Goal: Information Seeking & Learning: Learn about a topic

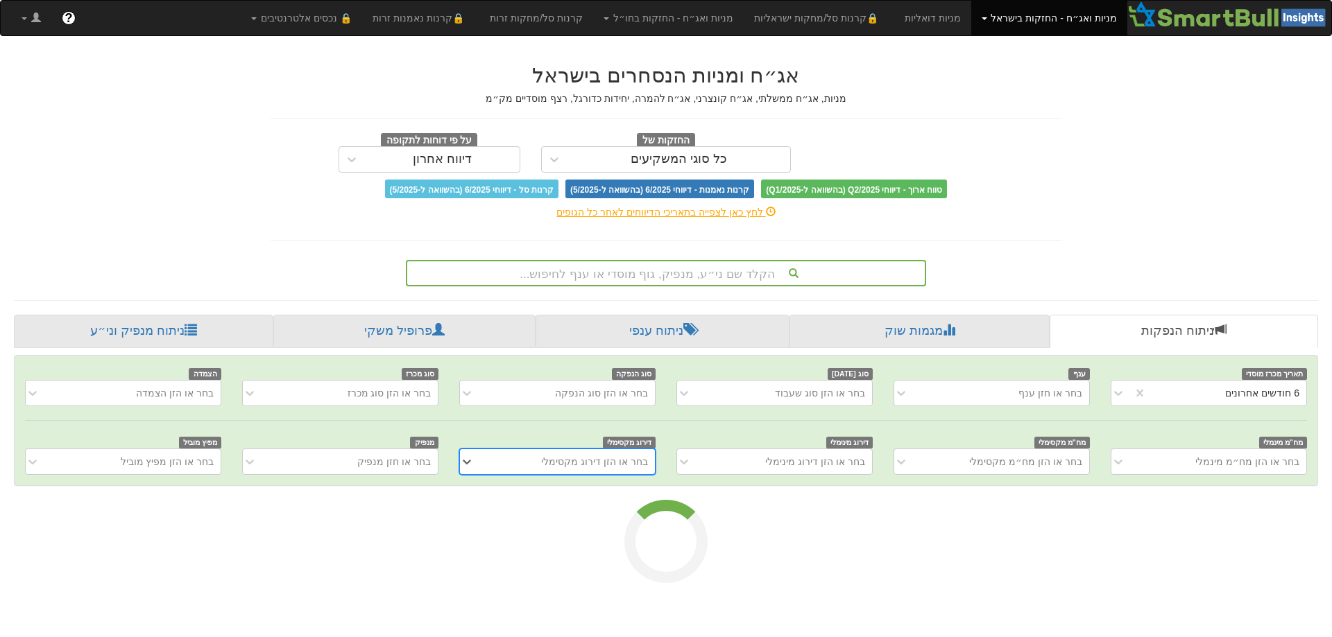
click at [631, 281] on font "הקלד שם ני״ע, מנפיק, גוף מוסדי או ענף לחיפוש..." at bounding box center [647, 274] width 255 height 13
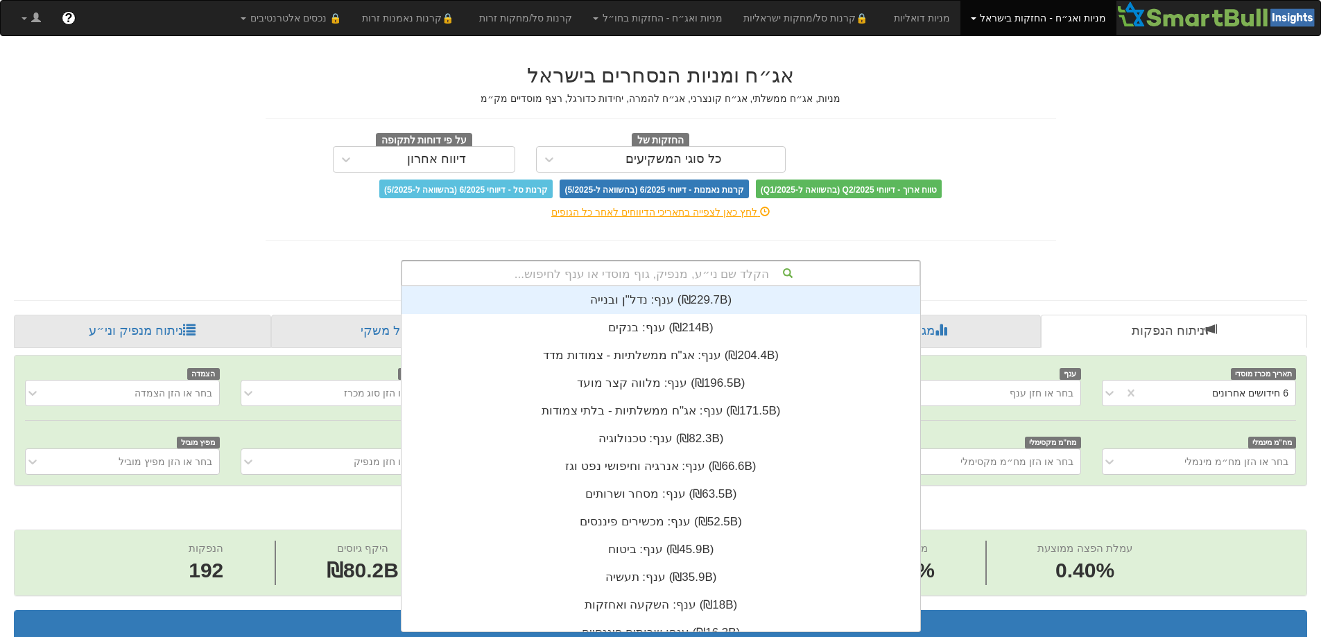
scroll to position [0, 2528]
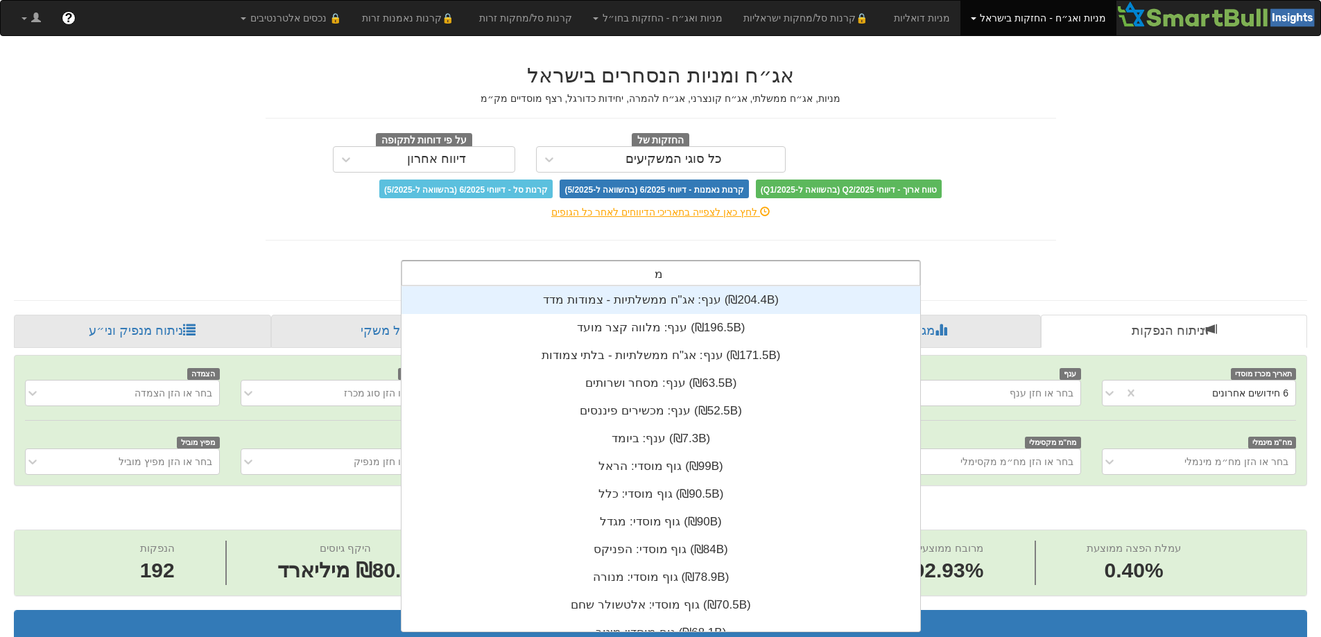
type input "מז"
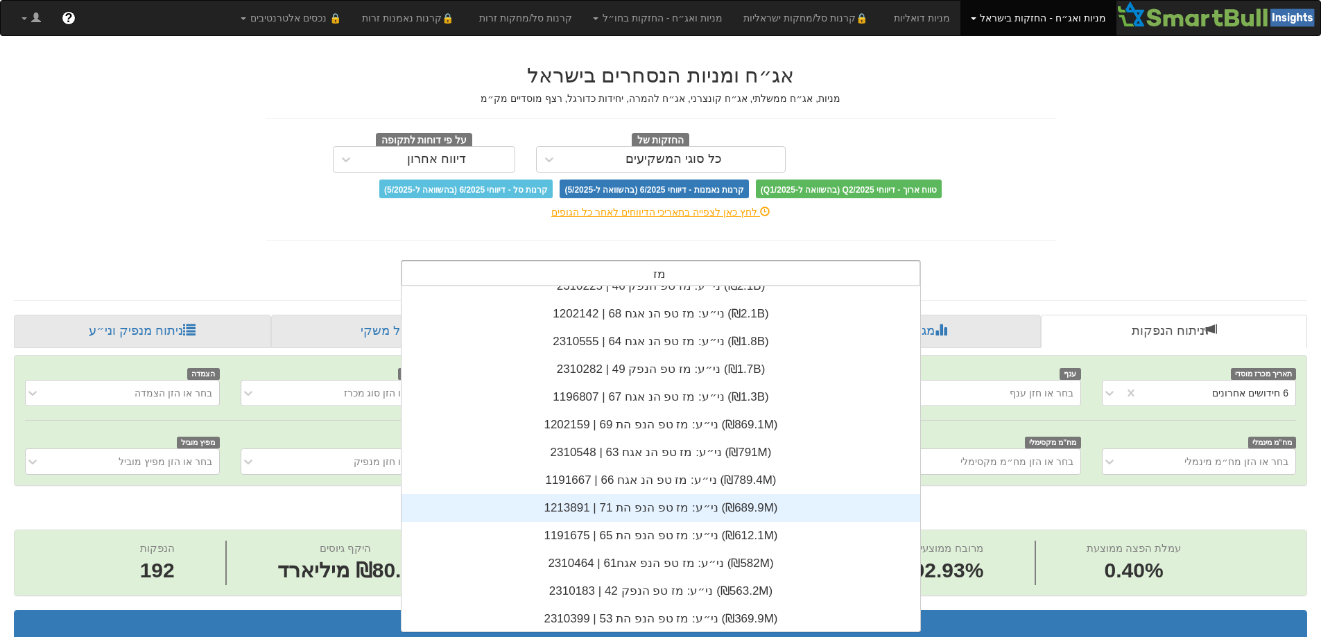
scroll to position [250, 0]
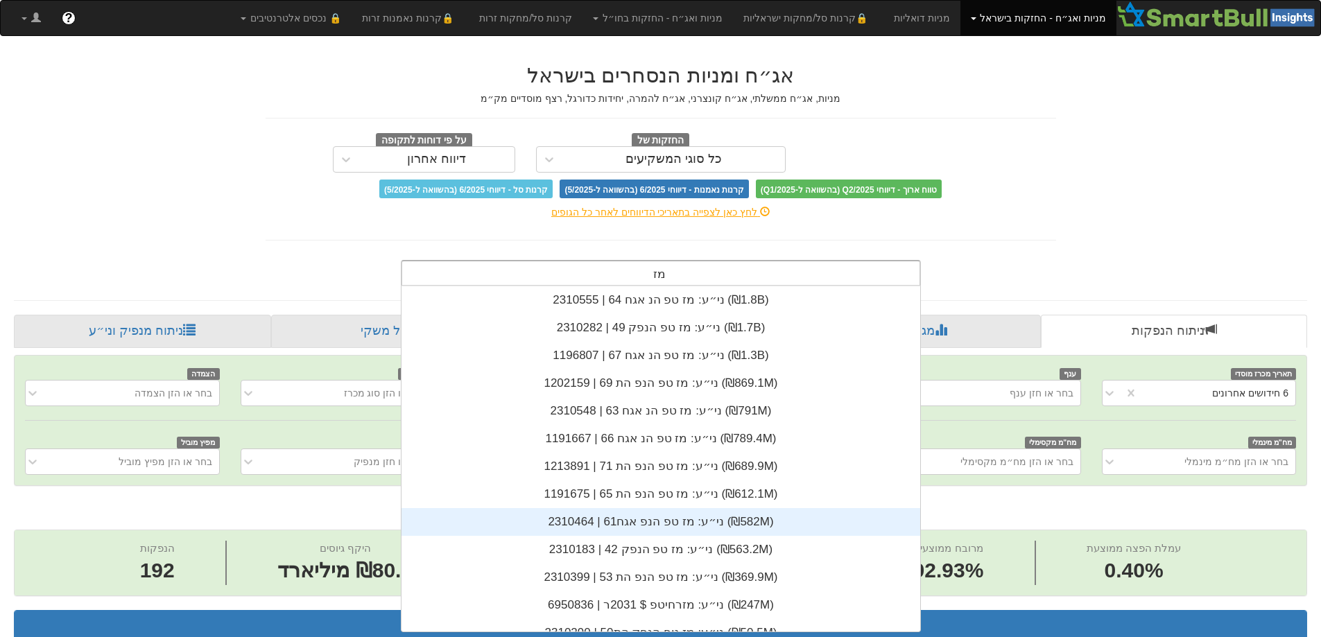
click at [651, 518] on div "ני״ע: ‏מז טפ הנפ אגח61 | 2310464 ‎(₪582M)‎" at bounding box center [661, 522] width 519 height 28
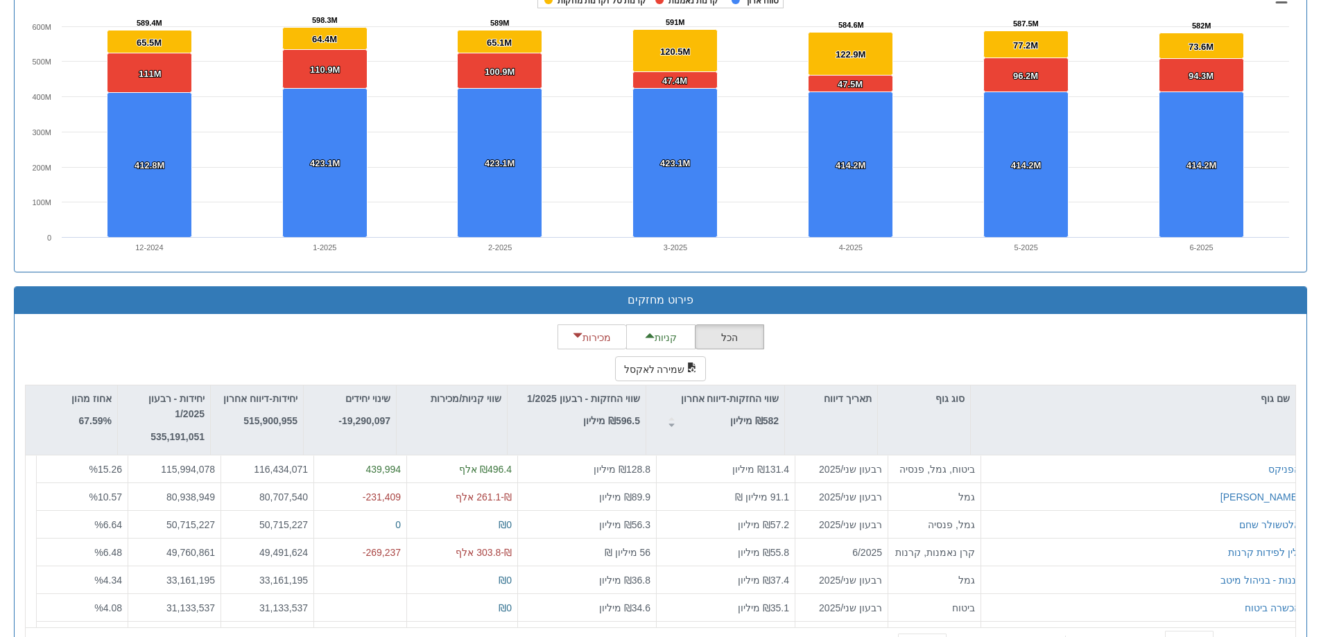
scroll to position [345, 0]
